Goal: Check status

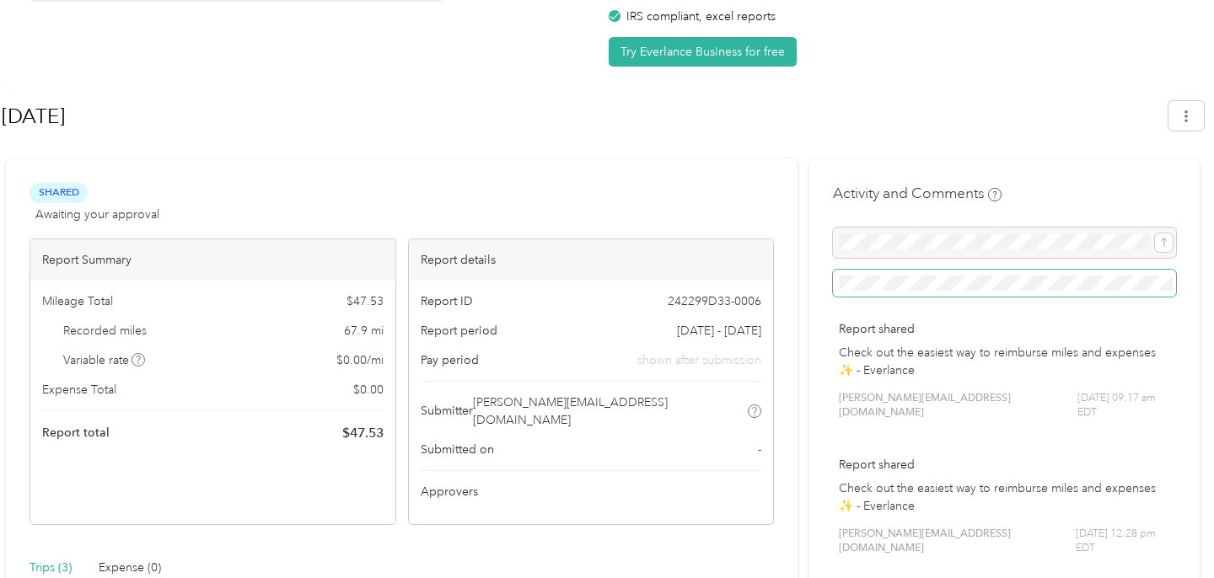
scroll to position [148, 0]
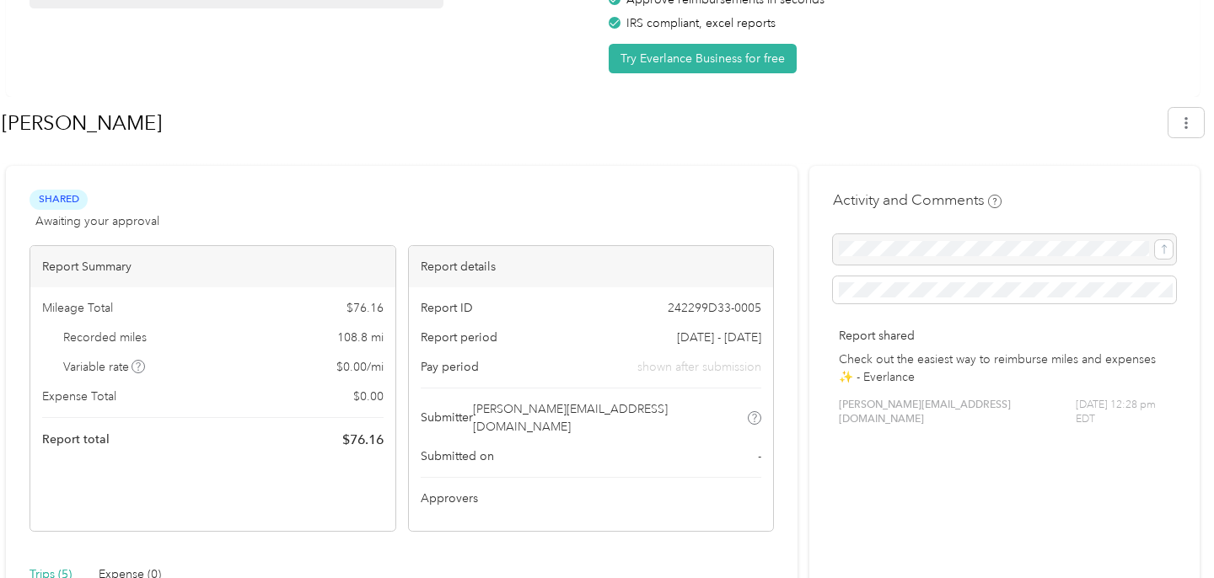
scroll to position [151, 0]
